Goal: Information Seeking & Learning: Learn about a topic

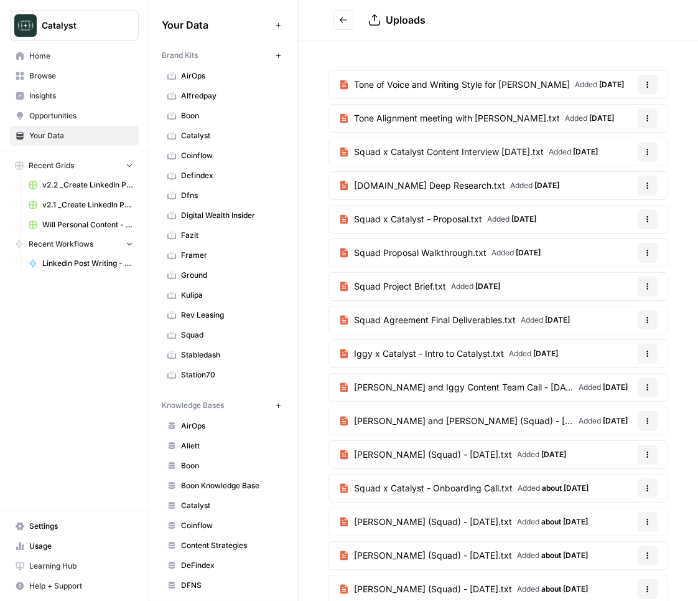
click at [414, 79] on span "Tone of Voice and Writing Style for [PERSON_NAME]" at bounding box center [462, 84] width 216 height 12
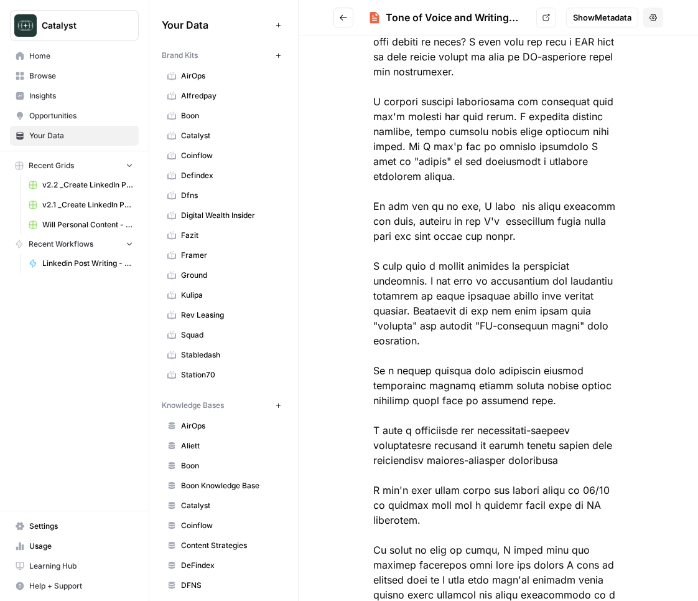
scroll to position [3781, 0]
